Goal: Find specific page/section: Find specific page/section

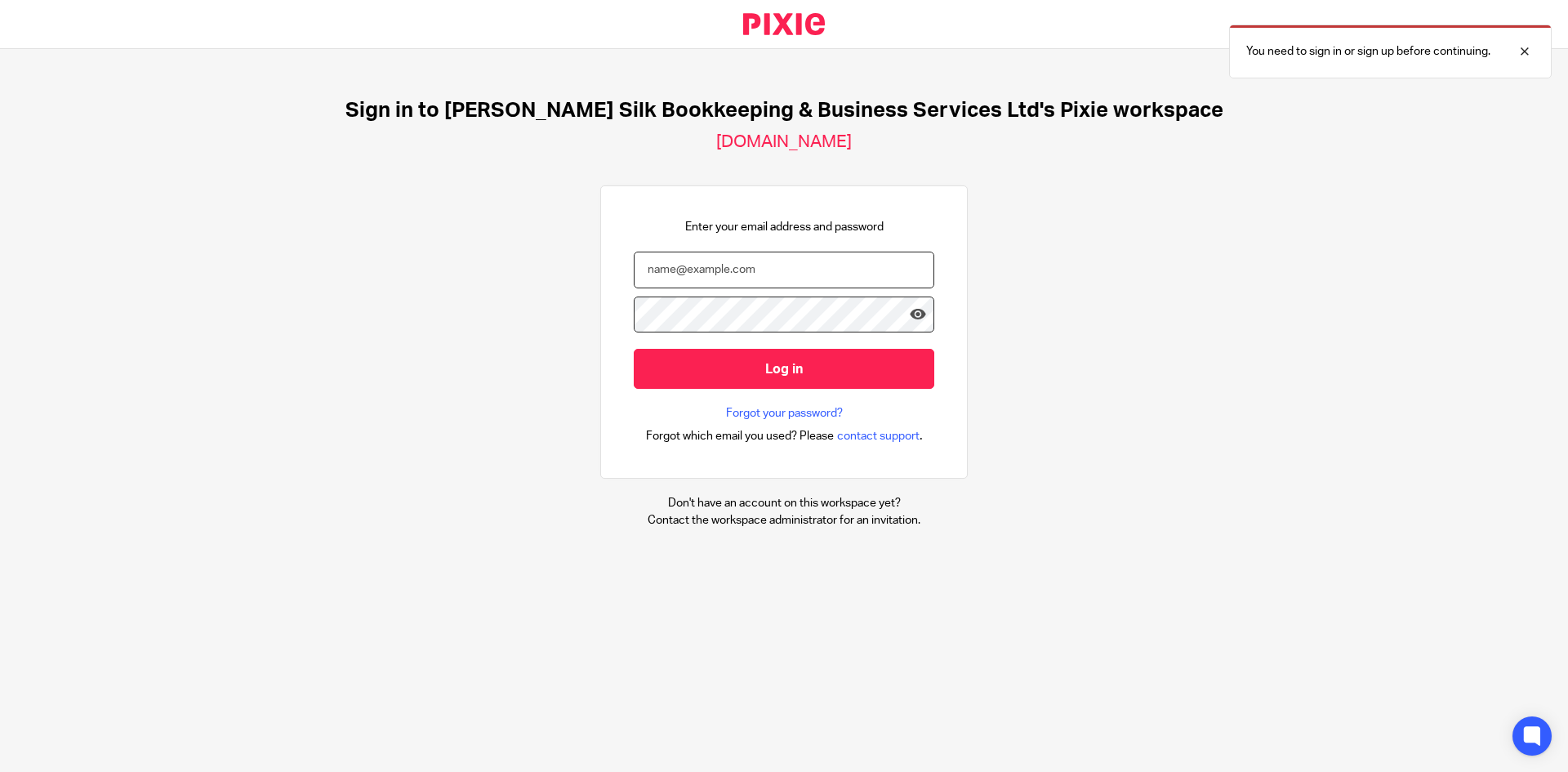
click at [734, 263] on input "email" at bounding box center [784, 271] width 301 height 37
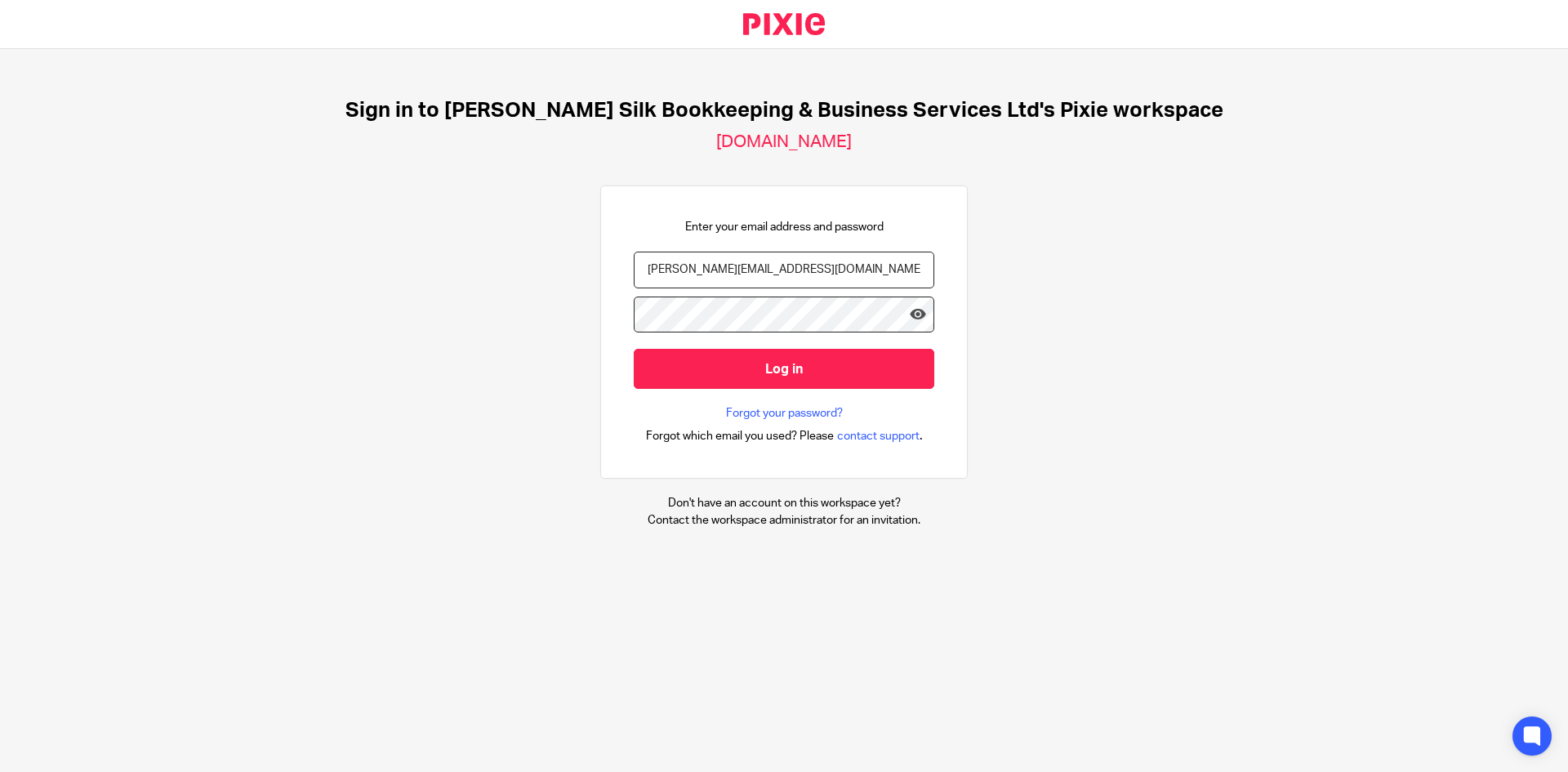
type input "sandra@sandrasilk.co.uk"
click at [634, 349] on input "Log in" at bounding box center [784, 369] width 301 height 40
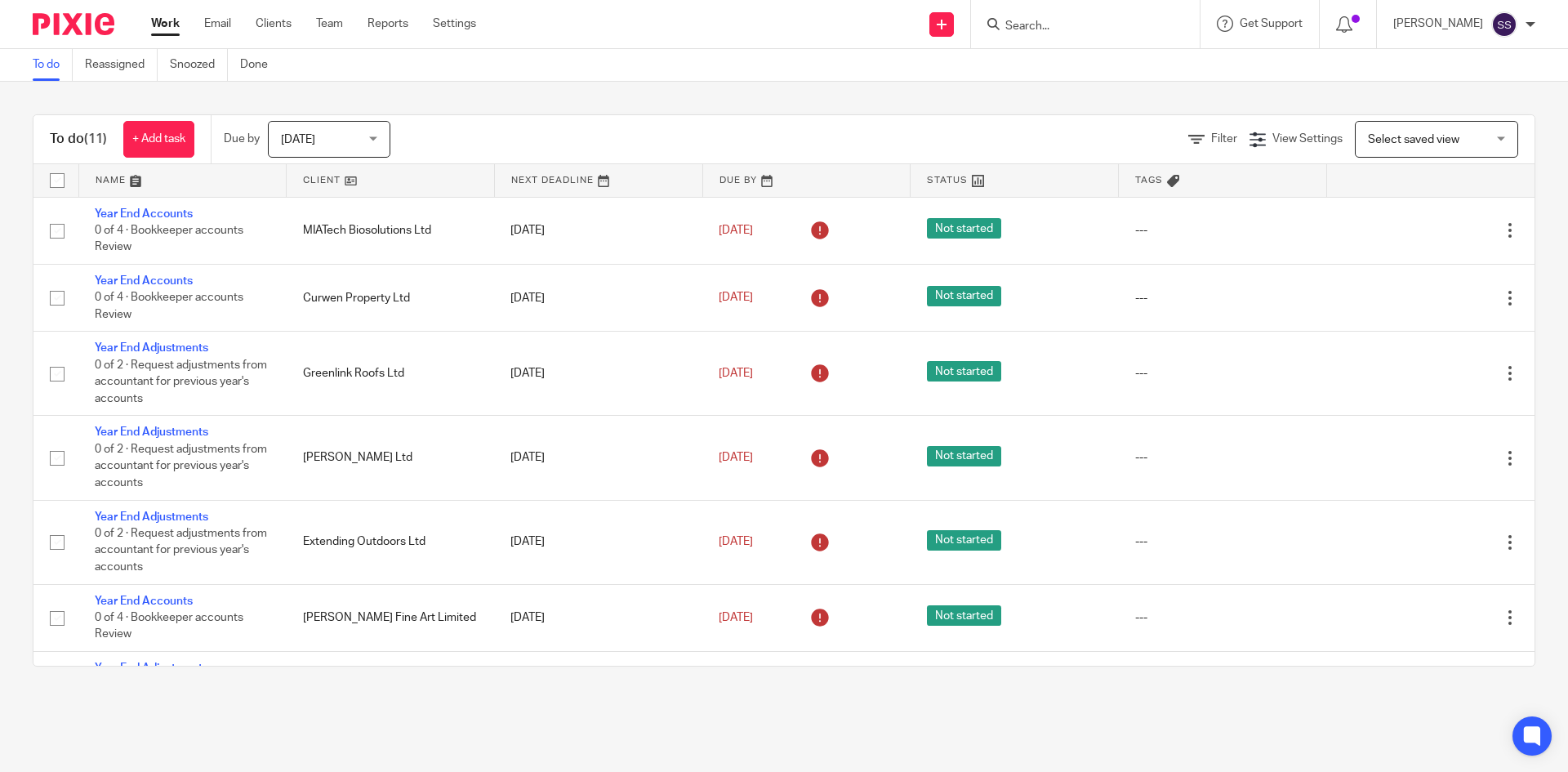
click at [1049, 30] on input "Search" at bounding box center [1078, 27] width 147 height 15
drag, startPoint x: 1108, startPoint y: 30, endPoint x: 1024, endPoint y: 35, distance: 84.1
click at [1024, 35] on div "association No results found. Try searching for the name of a client or contact…" at bounding box center [1085, 24] width 229 height 48
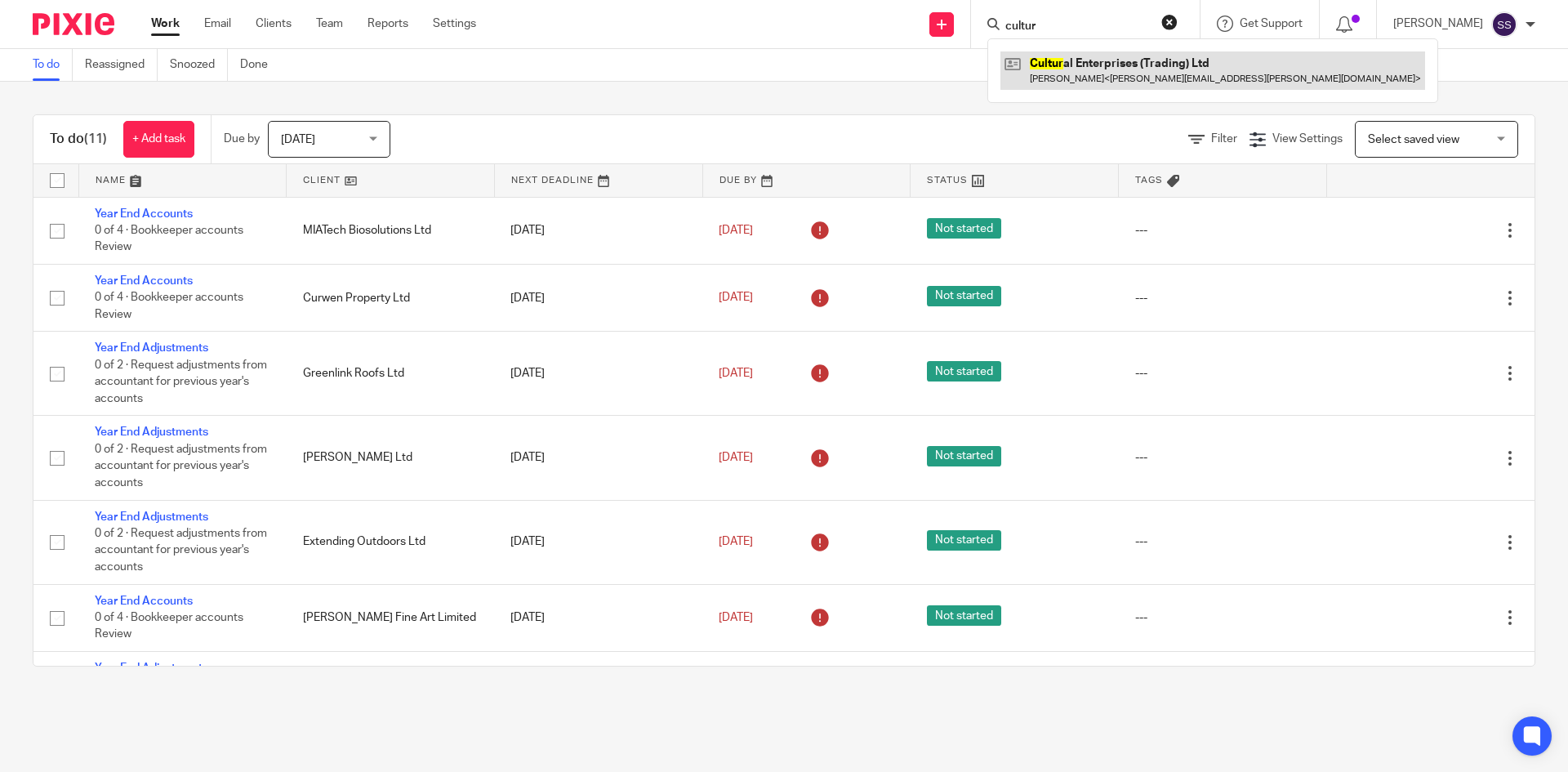
type input "cultur"
click at [1121, 69] on link at bounding box center [1213, 70] width 425 height 38
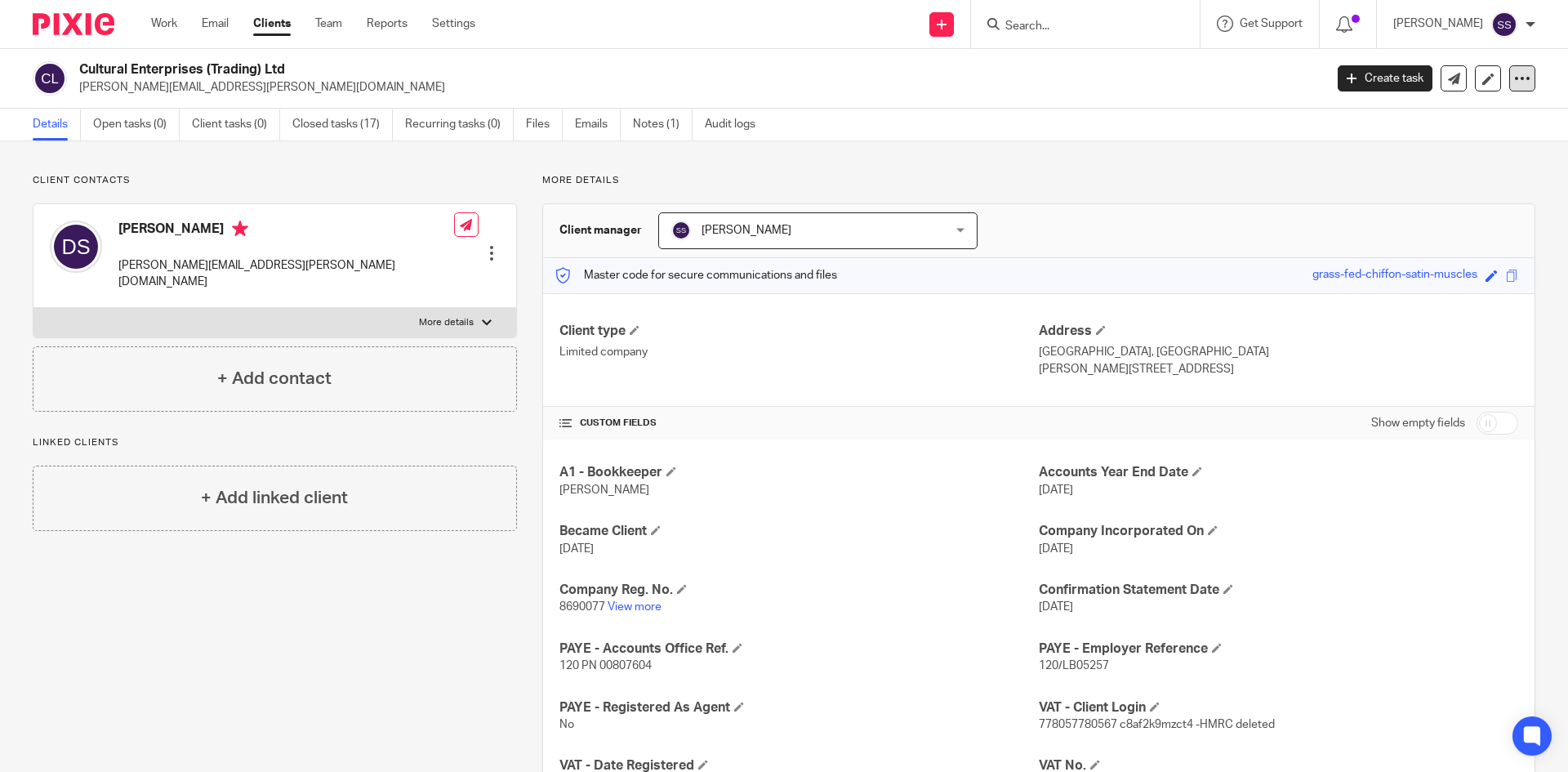
click at [1515, 80] on icon at bounding box center [1523, 78] width 17 height 17
click at [1092, 26] on input "Search" at bounding box center [1078, 27] width 147 height 15
click at [1515, 78] on icon at bounding box center [1523, 78] width 17 height 17
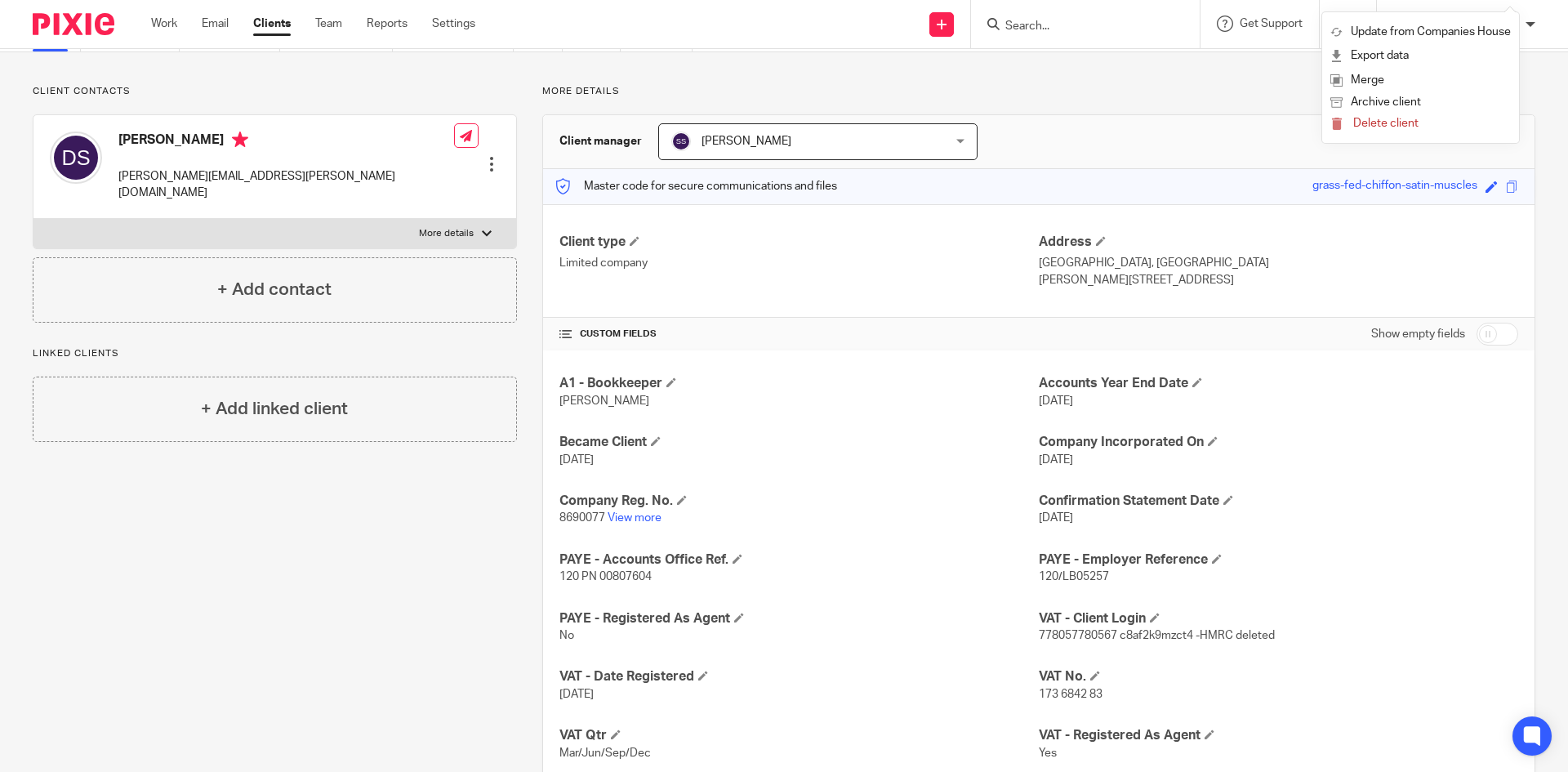
scroll to position [245, 0]
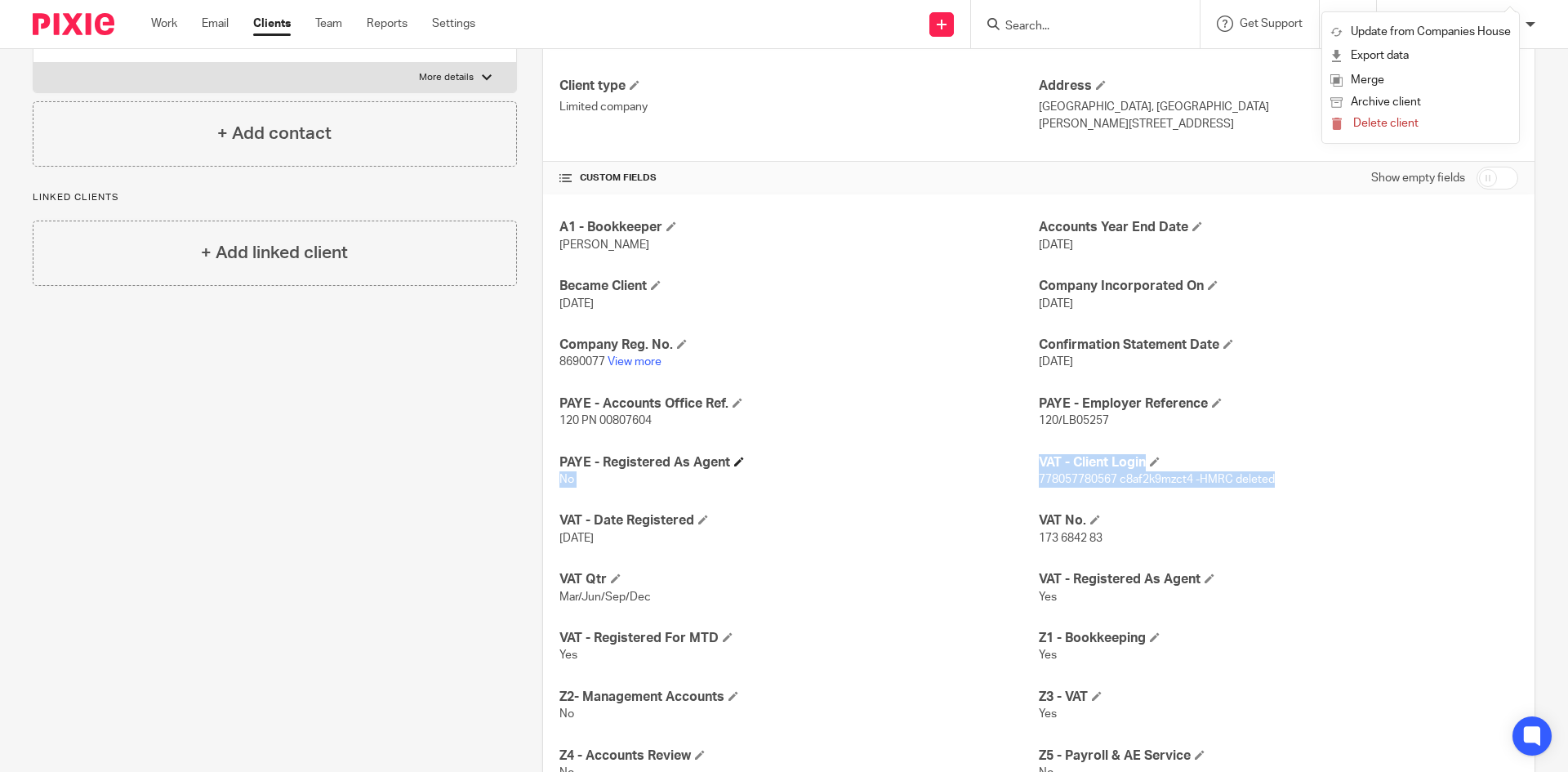
drag, startPoint x: 1280, startPoint y: 479, endPoint x: 1026, endPoint y: 470, distance: 254.2
click at [1026, 470] on div "A1 - Bookkeeper Sandra Accounts Year End Date 31 Mar 2022 Became Client 1 Jun 2…" at bounding box center [1039, 529] width 991 height 670
click at [1026, 470] on h4 "PAYE - Registered As Agent" at bounding box center [798, 463] width 479 height 17
drag, startPoint x: 1274, startPoint y: 478, endPoint x: 1031, endPoint y: 478, distance: 243.0
click at [1039, 478] on p "778057780567 c8af2k9mzct4 -HMRC deleted" at bounding box center [1278, 479] width 479 height 17
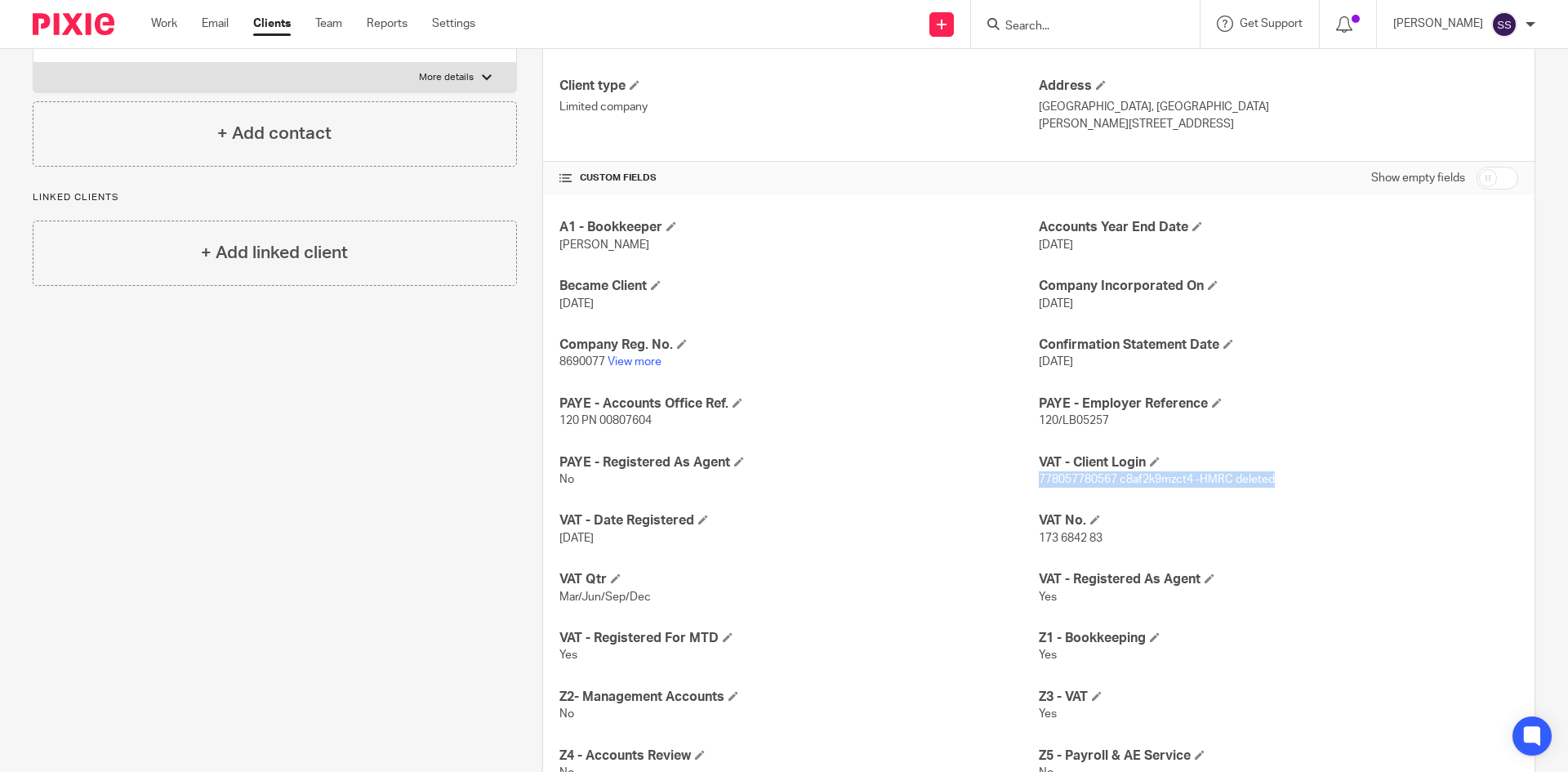
copy span "778057780567 c8af2k9mzct4 -HMRC deleted"
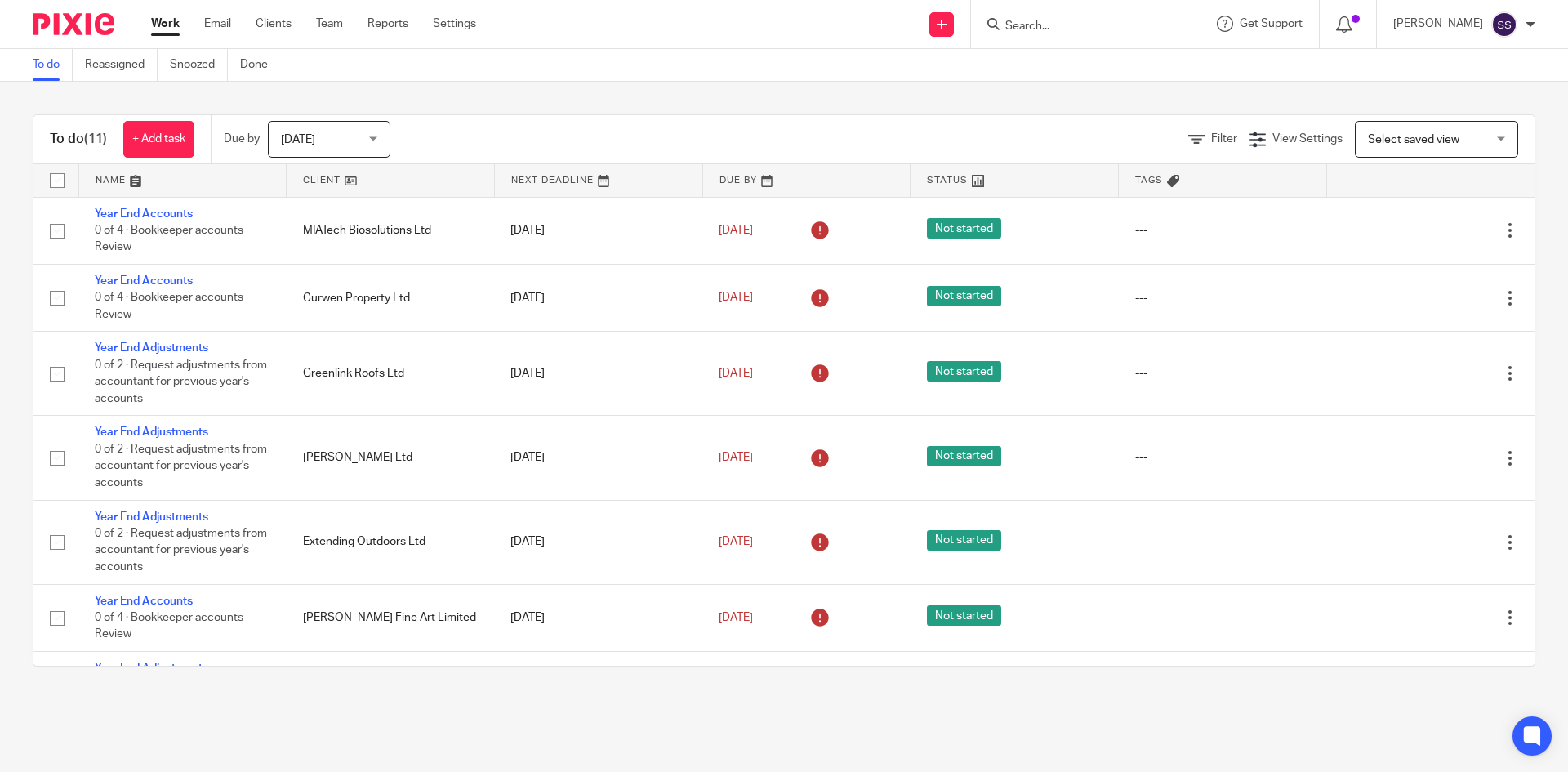
click at [1080, 30] on input "Search" at bounding box center [1078, 27] width 147 height 15
click at [1116, 24] on input "association for" at bounding box center [1078, 27] width 147 height 15
type input "association for cultural"
click button "submit" at bounding box center [0, 0] width 0 height 0
drag, startPoint x: 271, startPoint y: 19, endPoint x: 262, endPoint y: 21, distance: 9.2
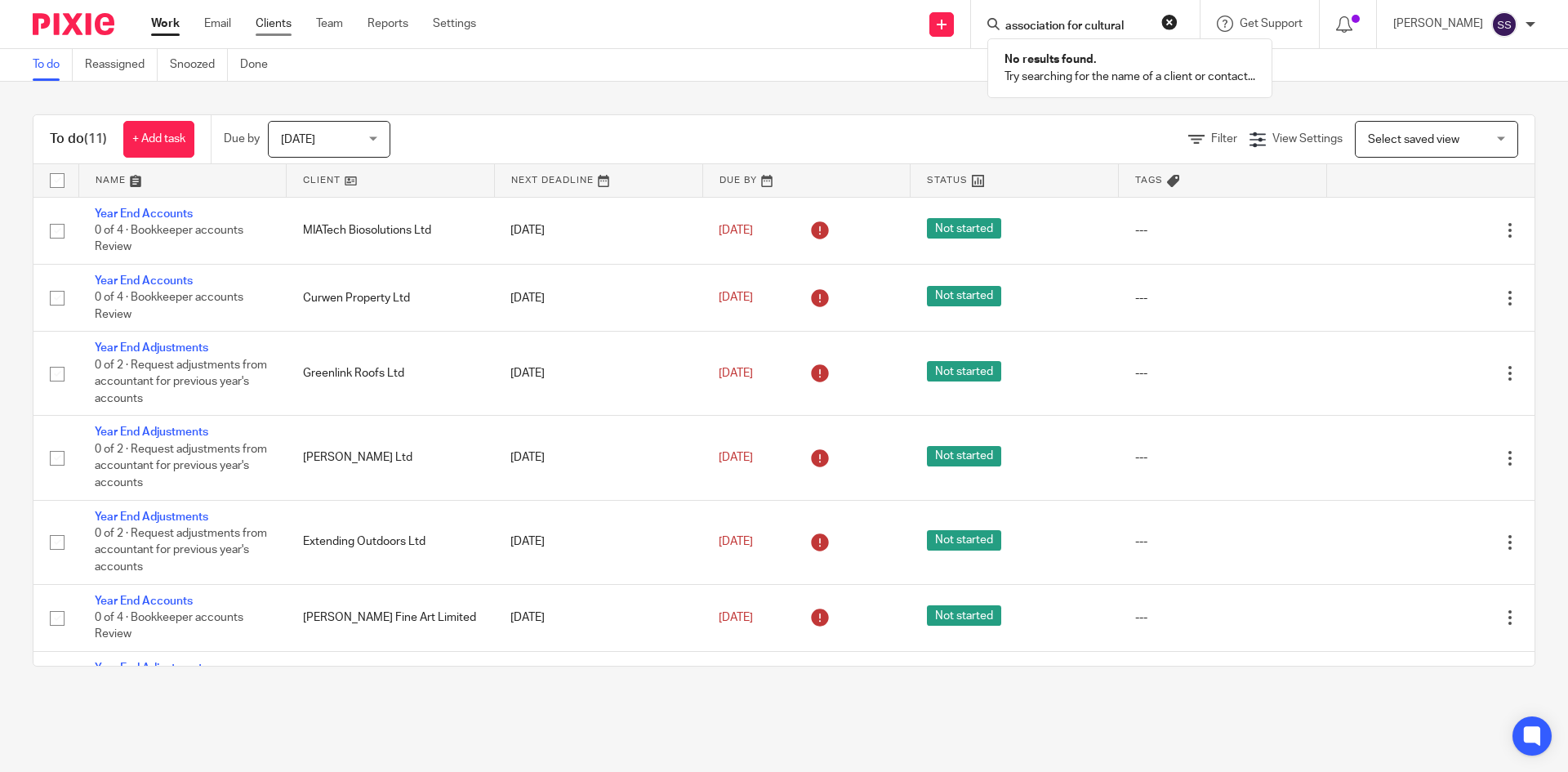
click at [271, 19] on link "Clients" at bounding box center [273, 24] width 36 height 17
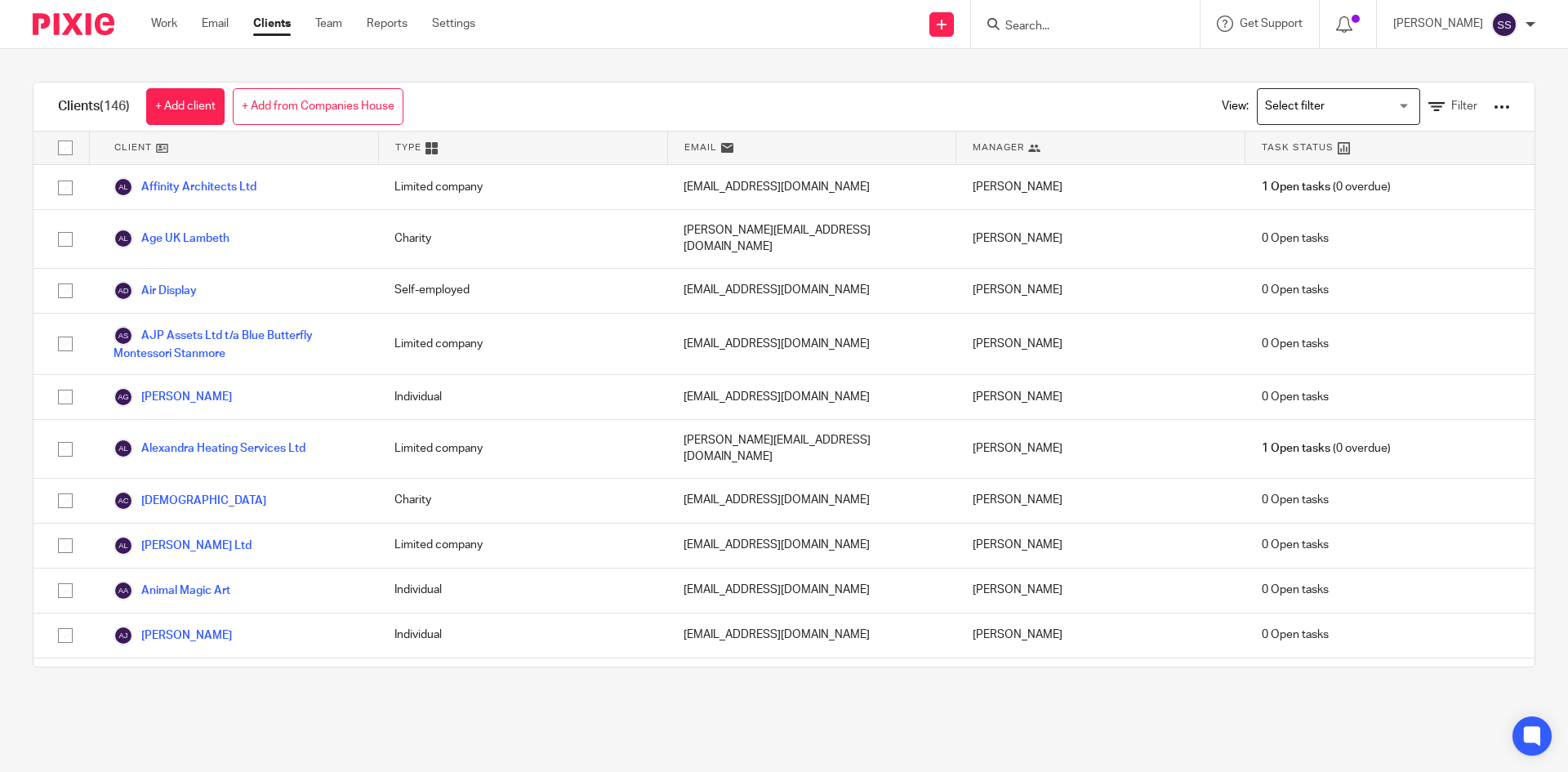
click at [1494, 104] on div at bounding box center [1502, 107] width 17 height 17
